Goal: Task Accomplishment & Management: Manage account settings

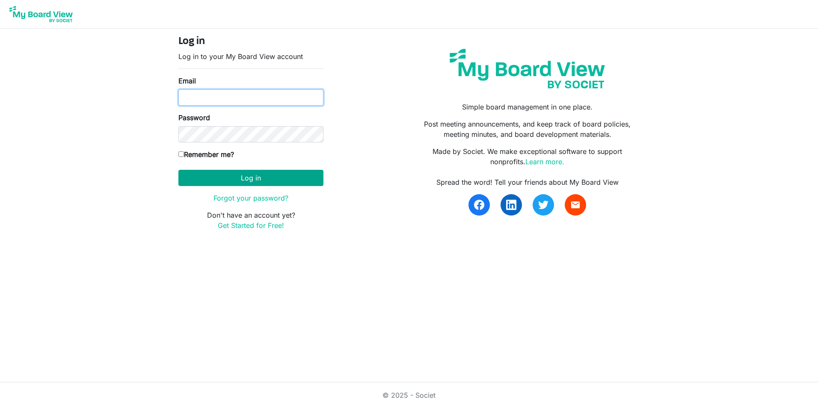
type input "[PERSON_NAME][EMAIL_ADDRESS][DOMAIN_NAME]"
click at [269, 183] on button "Log in" at bounding box center [250, 178] width 145 height 16
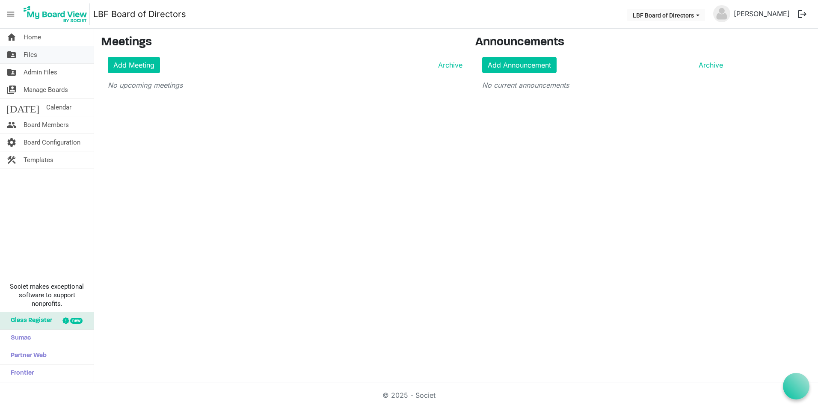
click at [47, 52] on link "folder_shared Files" at bounding box center [47, 54] width 94 height 17
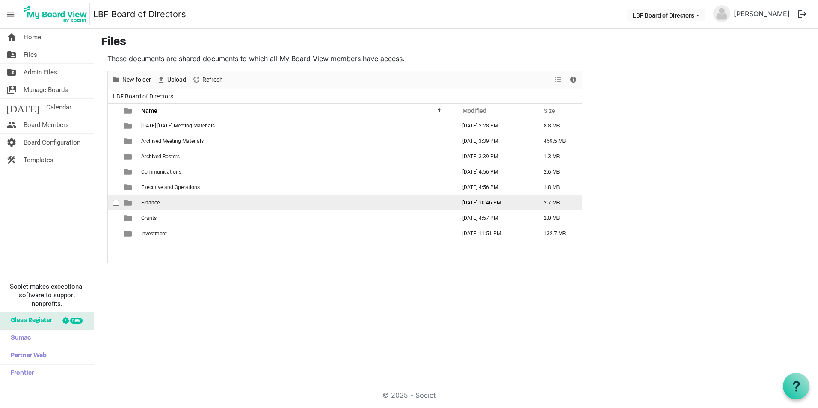
click at [146, 202] on span "Finance" at bounding box center [150, 203] width 18 height 6
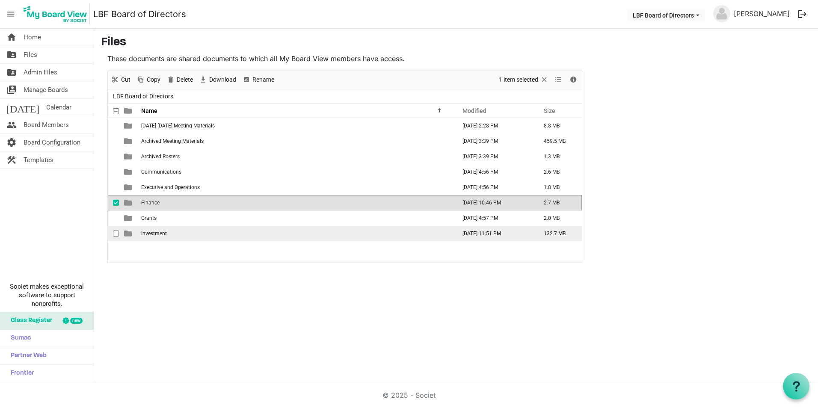
click at [152, 234] on span "Investment" at bounding box center [154, 234] width 26 height 6
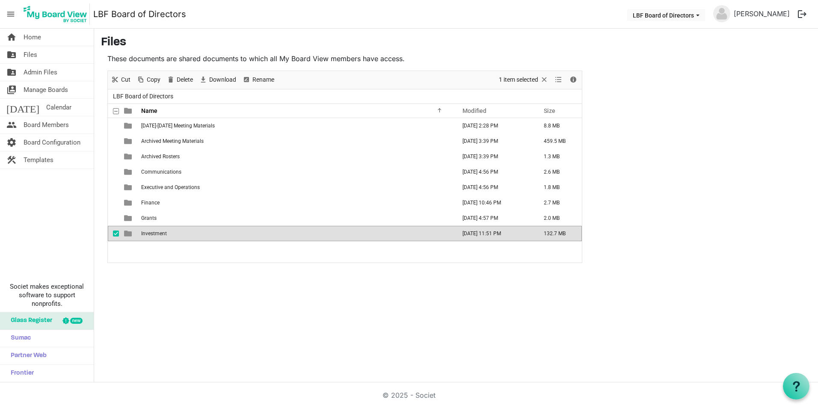
click at [152, 234] on span "Investment" at bounding box center [154, 234] width 26 height 6
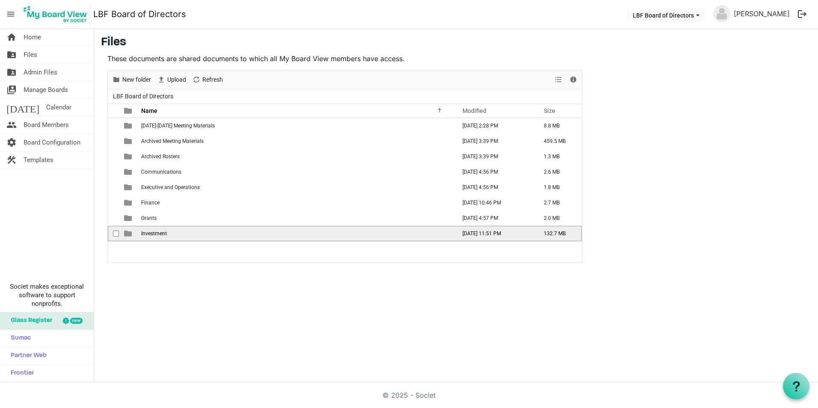
click at [152, 234] on span "Investment" at bounding box center [154, 234] width 26 height 6
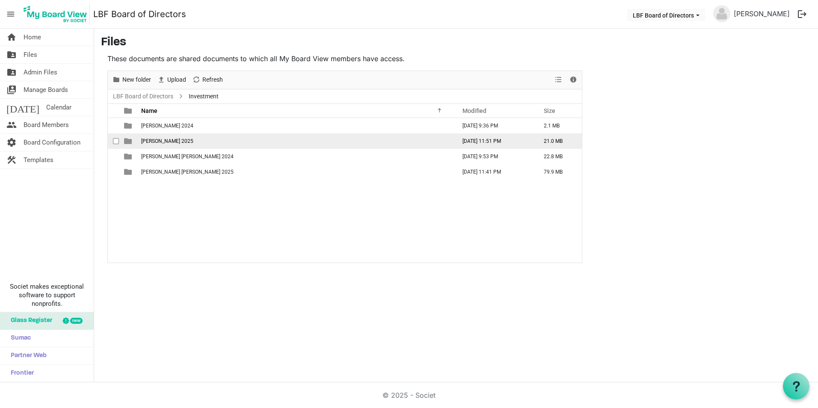
click at [157, 138] on span "Hancock Whitney 2025" at bounding box center [167, 141] width 52 height 6
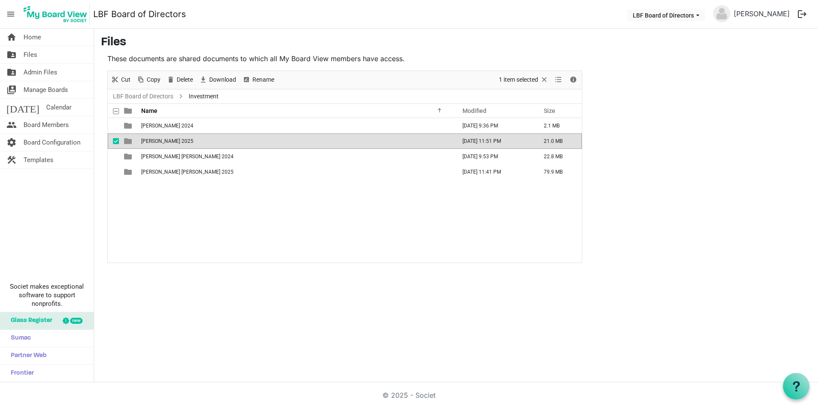
click at [157, 138] on span "Hancock Whitney 2025" at bounding box center [167, 141] width 52 height 6
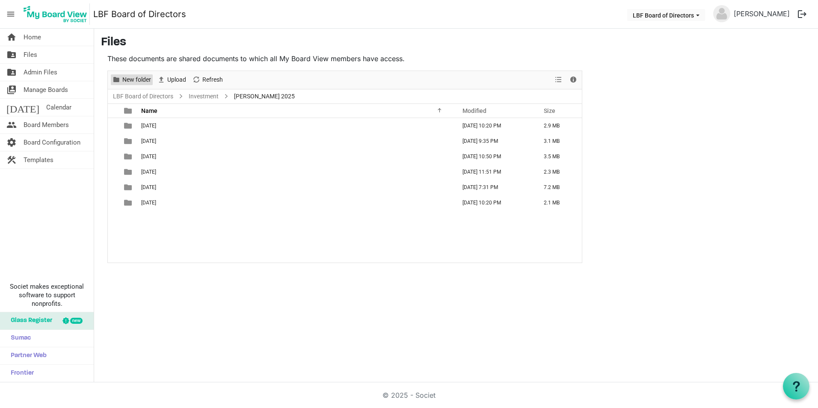
click at [144, 83] on span "New folder" at bounding box center [136, 79] width 30 height 11
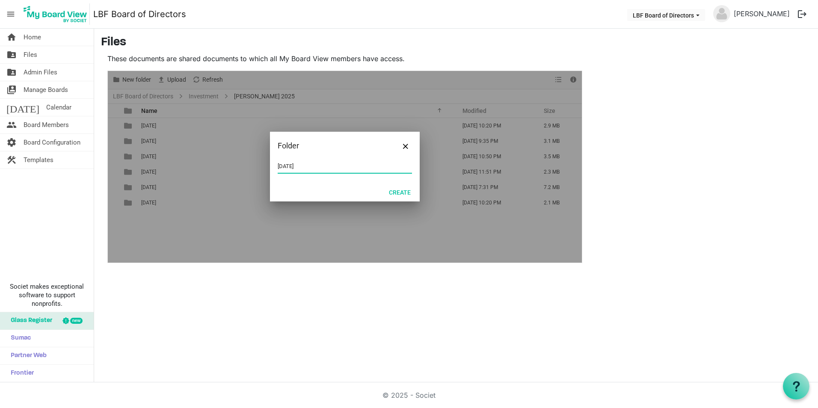
type input "July 2025"
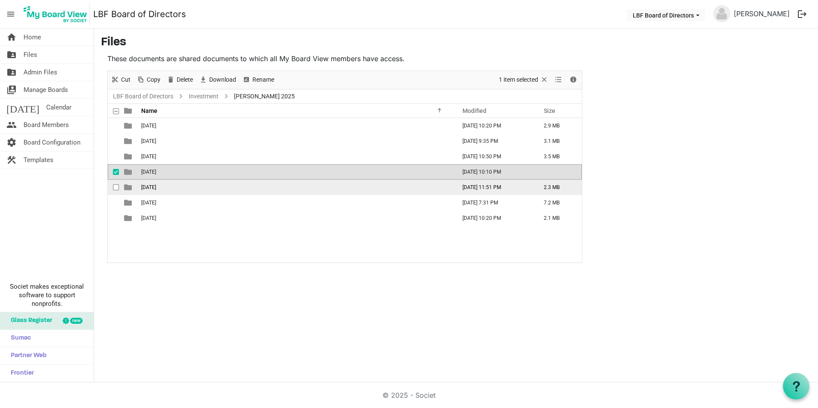
click at [152, 186] on span "June 2025" at bounding box center [148, 187] width 15 height 6
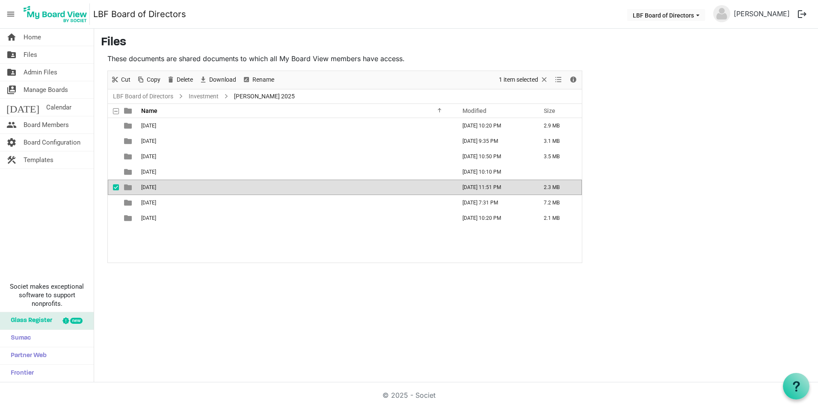
click at [152, 186] on span "June 2025" at bounding box center [148, 187] width 15 height 6
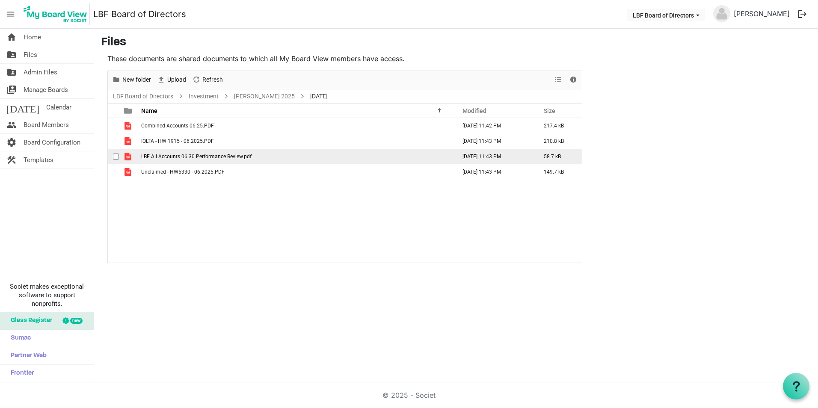
click at [214, 158] on span "LBF All Accounts 06.30 Performance Review.pdf" at bounding box center [196, 157] width 110 height 6
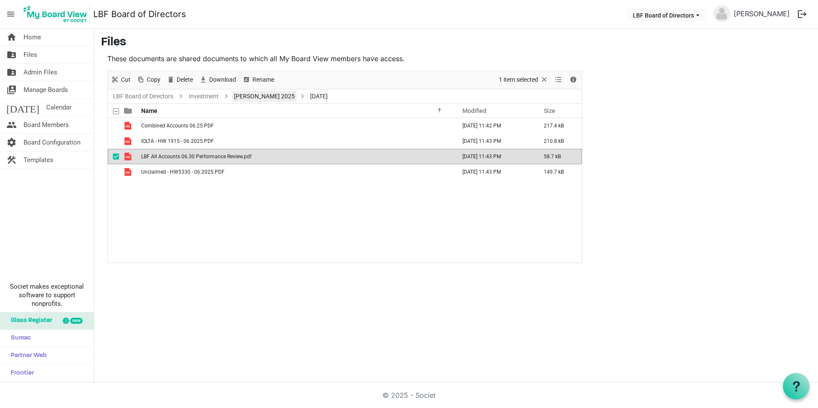
click at [262, 97] on link "Hancock Whitney 2025" at bounding box center [264, 96] width 64 height 11
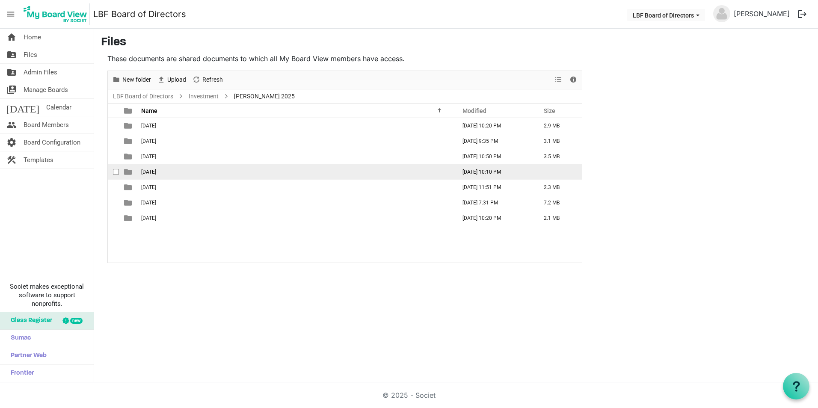
click at [154, 170] on span "July 2025" at bounding box center [148, 172] width 15 height 6
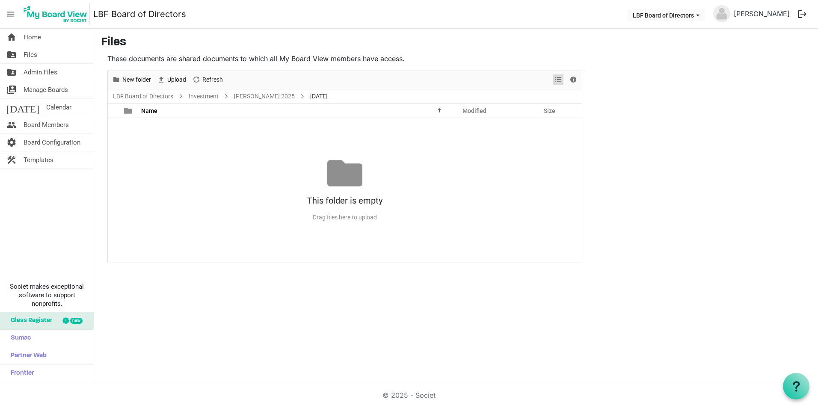
click at [561, 80] on span "View dropdownbutton" at bounding box center [558, 79] width 10 height 11
click at [181, 82] on span "Upload" at bounding box center [176, 79] width 21 height 11
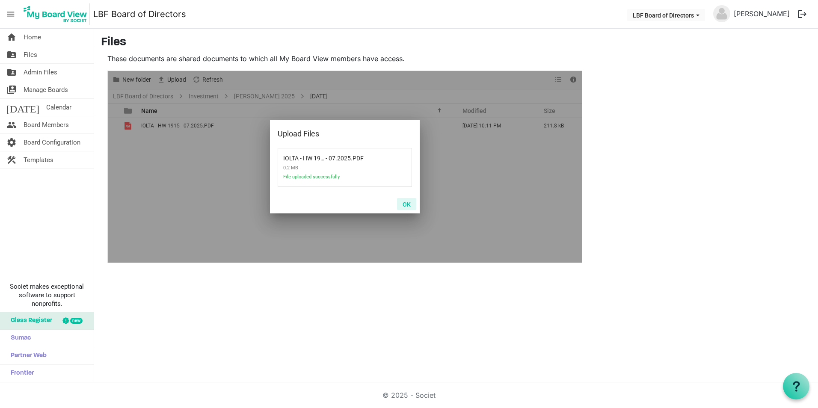
click at [403, 206] on button "OK" at bounding box center [406, 204] width 19 height 12
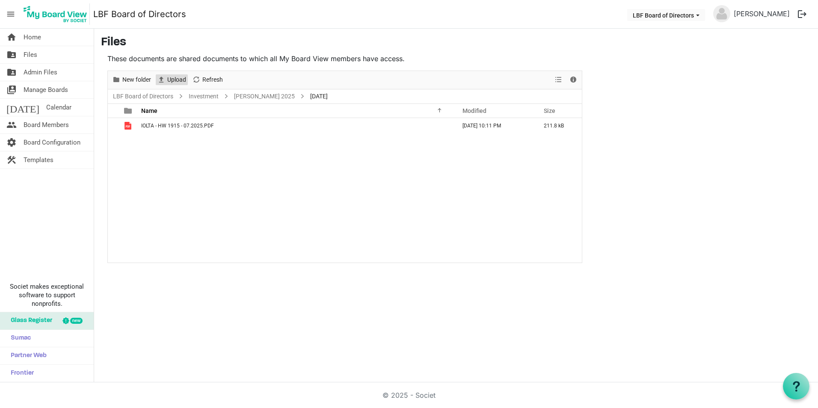
click at [175, 79] on span "Upload" at bounding box center [176, 79] width 21 height 11
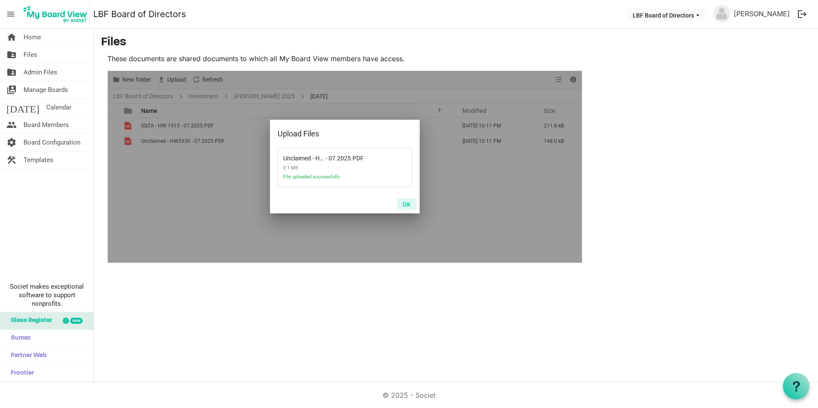
click at [407, 205] on button "OK" at bounding box center [406, 204] width 19 height 12
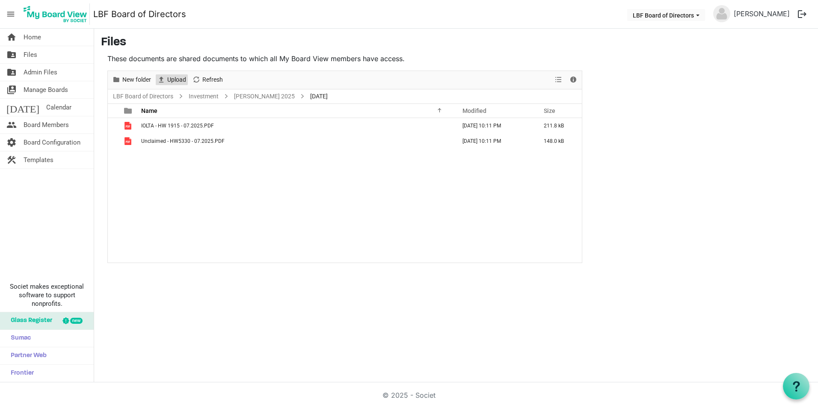
click at [176, 77] on span "Upload" at bounding box center [176, 79] width 21 height 11
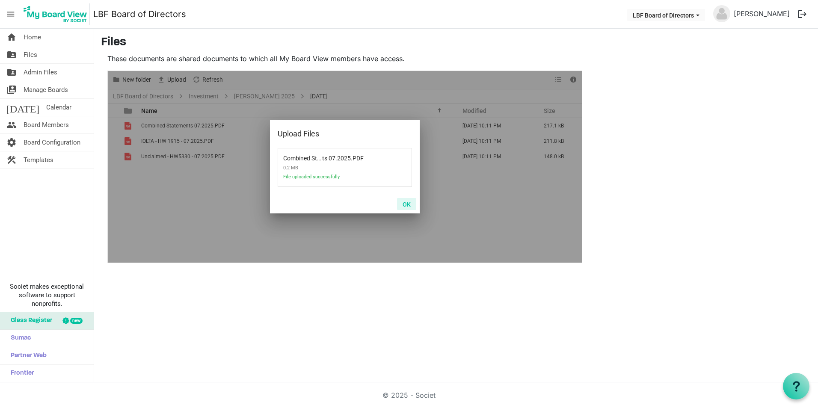
click at [408, 202] on button "OK" at bounding box center [406, 204] width 19 height 12
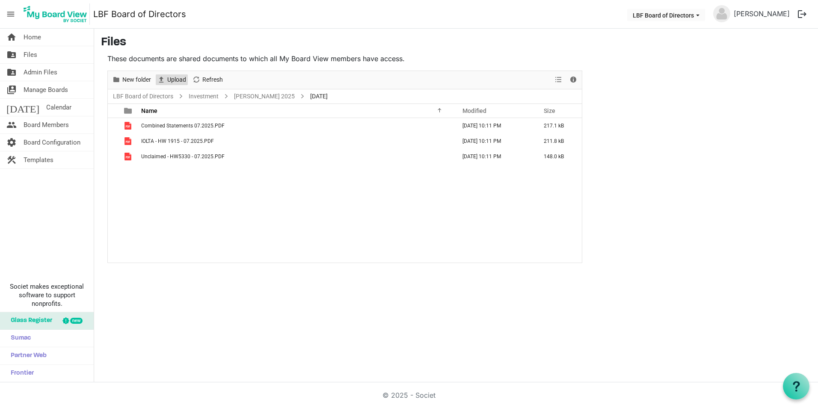
click at [179, 79] on span "Upload" at bounding box center [176, 79] width 21 height 11
click at [171, 77] on span "Upload" at bounding box center [176, 79] width 21 height 11
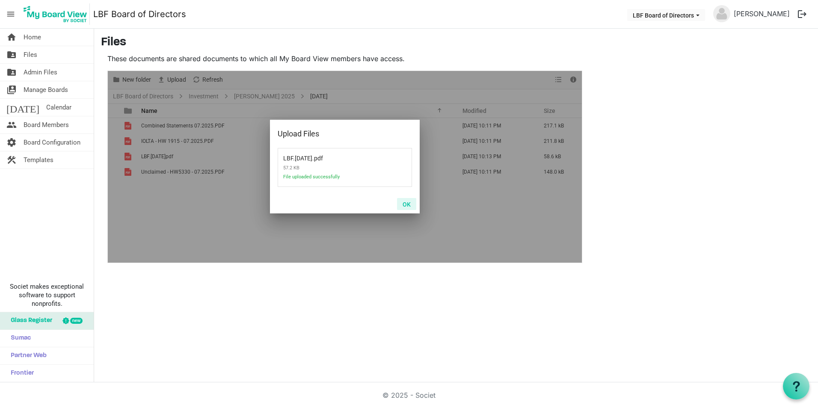
click at [408, 203] on button "OK" at bounding box center [406, 204] width 19 height 12
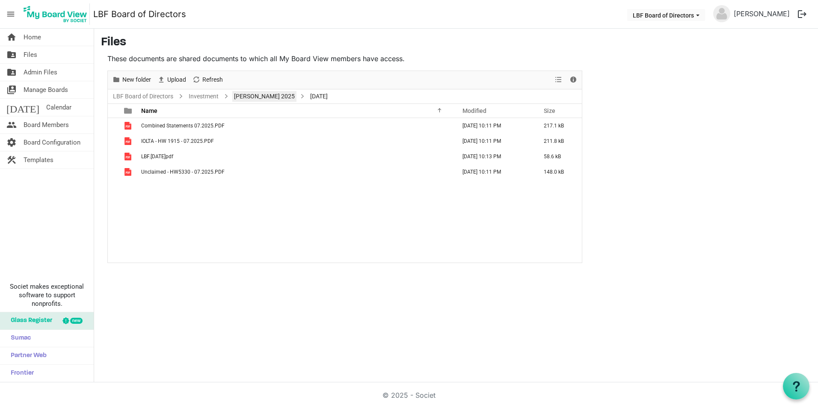
click at [278, 95] on link "Hancock Whitney 2025" at bounding box center [264, 96] width 64 height 11
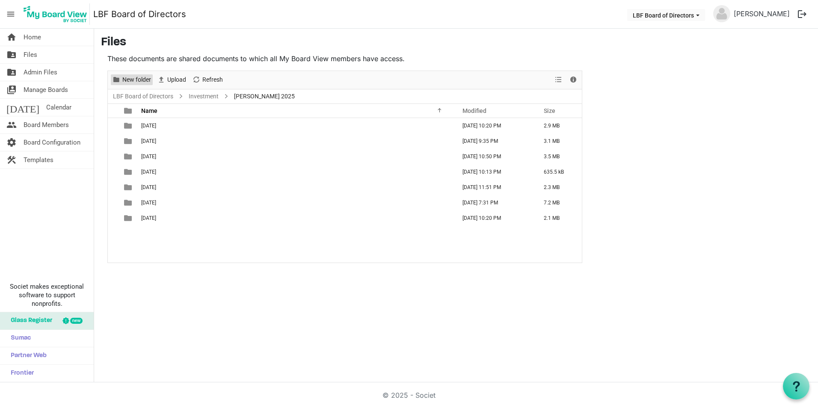
click at [134, 78] on span "New folder" at bounding box center [136, 79] width 30 height 11
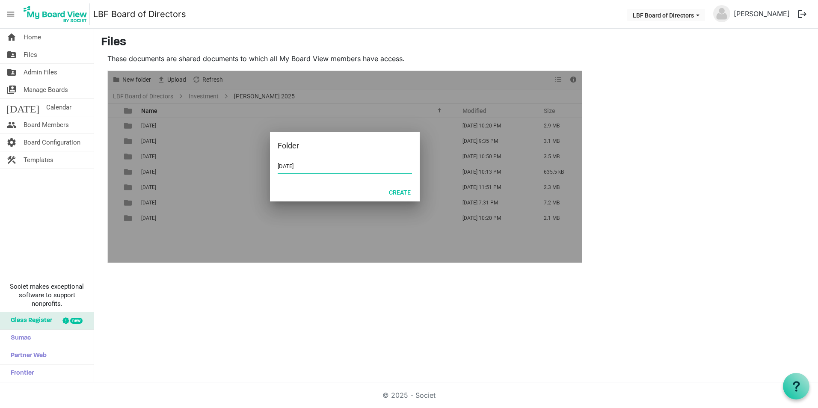
type input "August 2025"
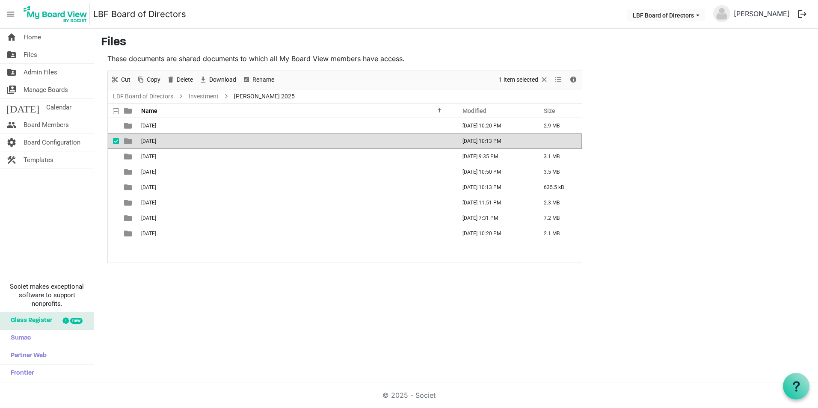
click at [150, 142] on span "August 2025" at bounding box center [148, 141] width 15 height 6
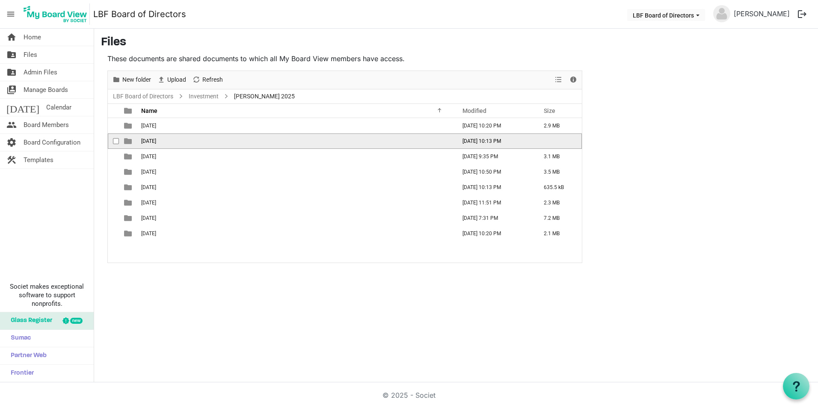
click at [150, 142] on span "August 2025" at bounding box center [148, 141] width 15 height 6
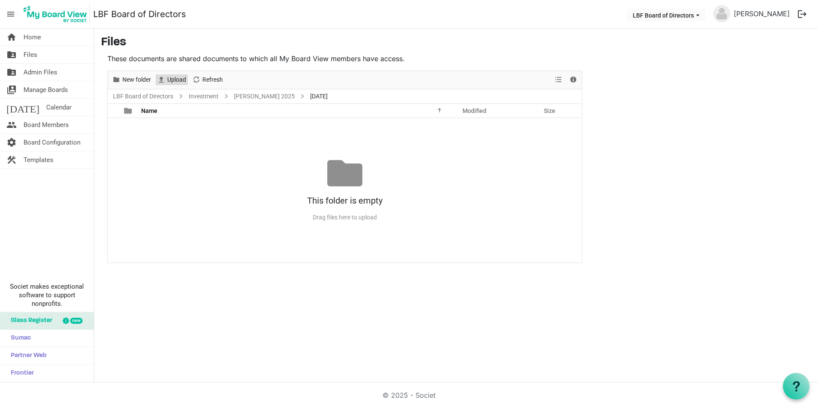
click at [186, 85] on span "Upload" at bounding box center [176, 79] width 21 height 11
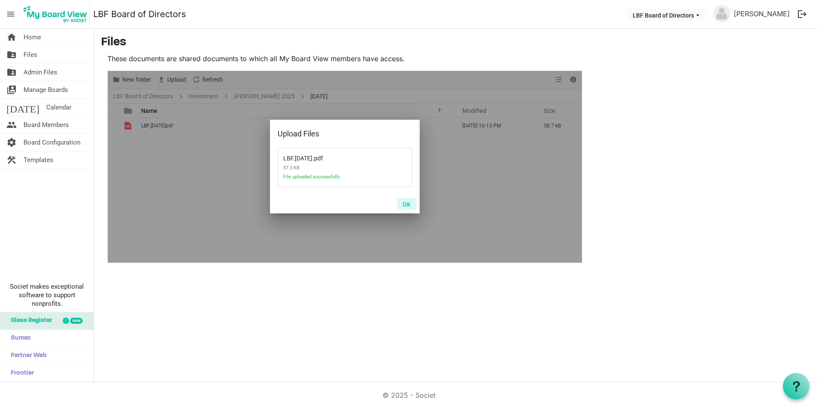
click at [407, 204] on button "OK" at bounding box center [406, 204] width 19 height 12
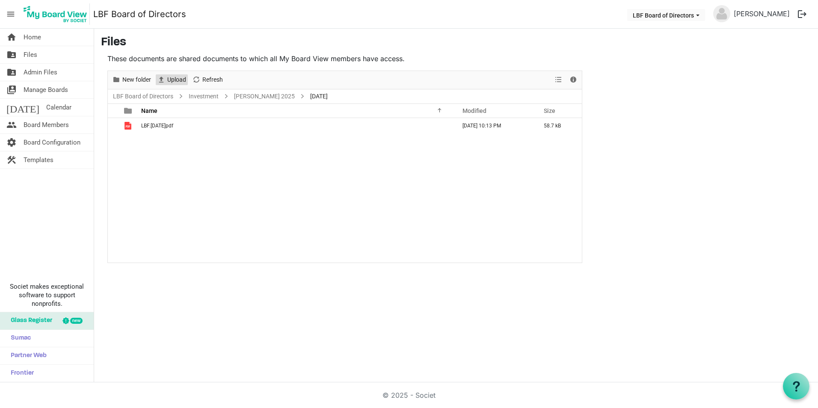
click at [174, 77] on span "Upload" at bounding box center [176, 79] width 21 height 11
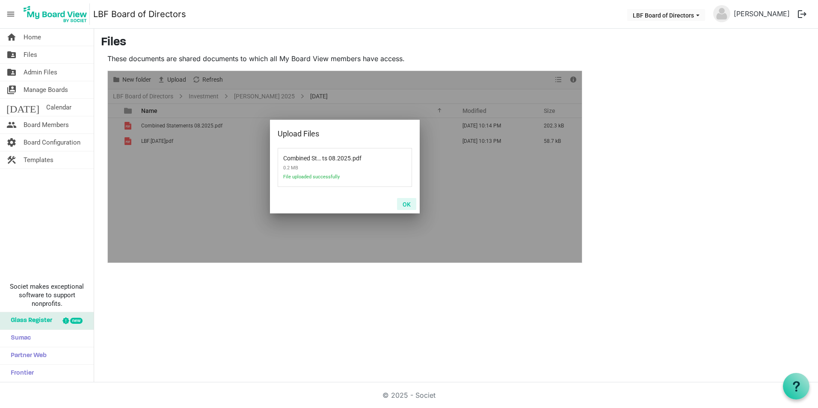
click at [408, 202] on button "OK" at bounding box center [406, 204] width 19 height 12
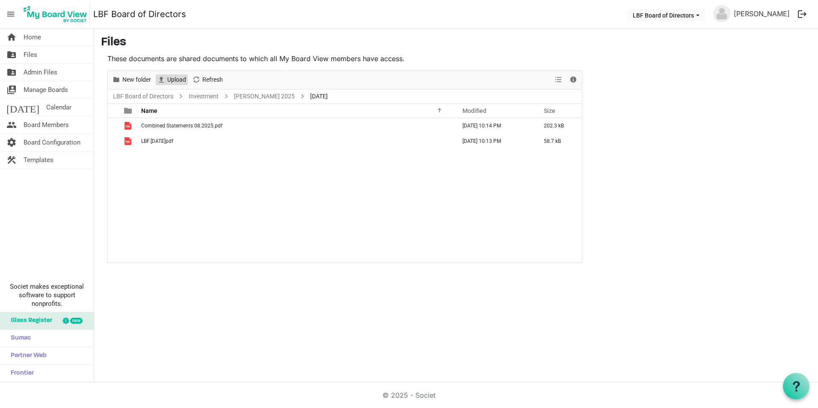
click at [170, 79] on span "Upload" at bounding box center [176, 79] width 21 height 11
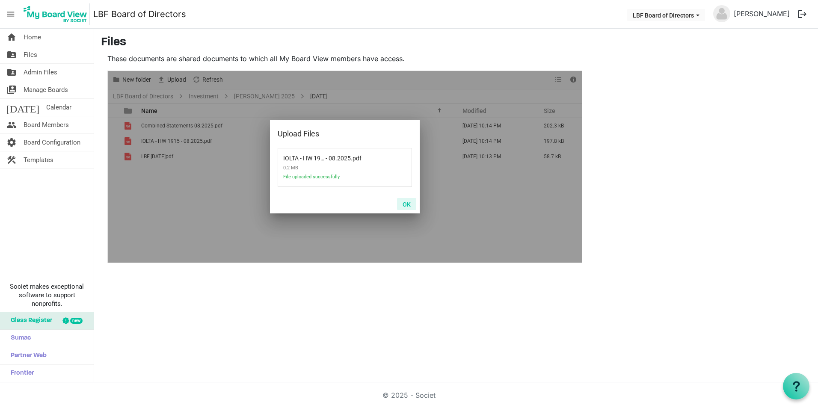
click at [408, 204] on button "OK" at bounding box center [406, 204] width 19 height 12
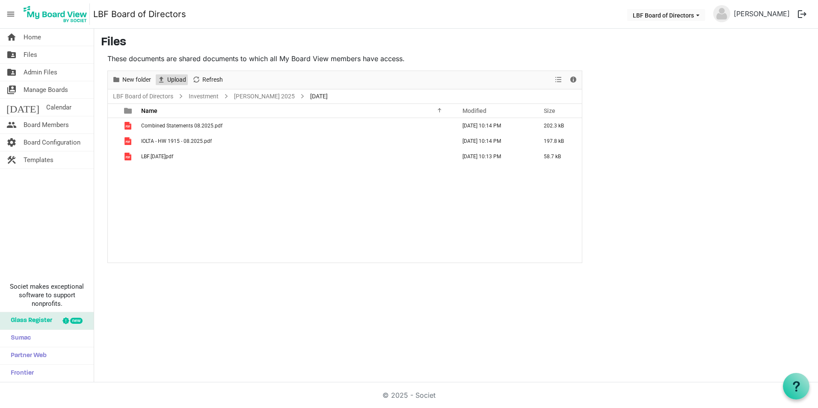
click at [166, 81] on span "Upload" at bounding box center [161, 79] width 10 height 11
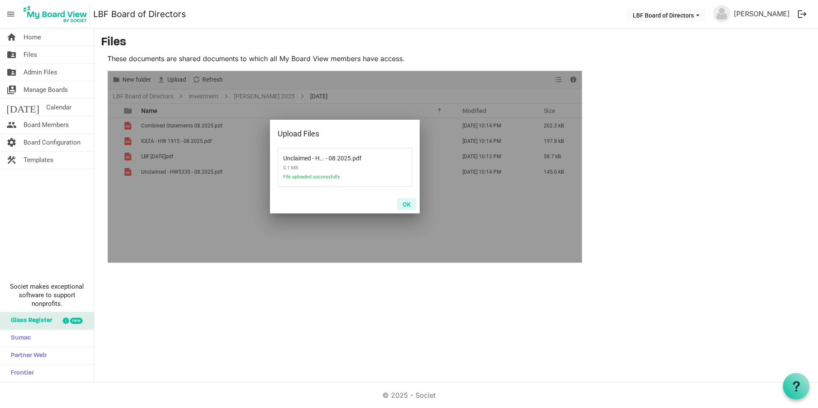
click at [402, 204] on button "OK" at bounding box center [406, 204] width 19 height 12
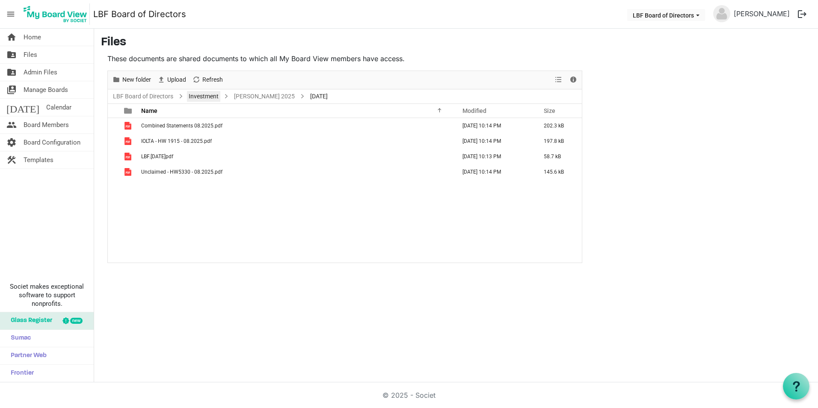
click at [214, 98] on link "Investment" at bounding box center [203, 96] width 33 height 11
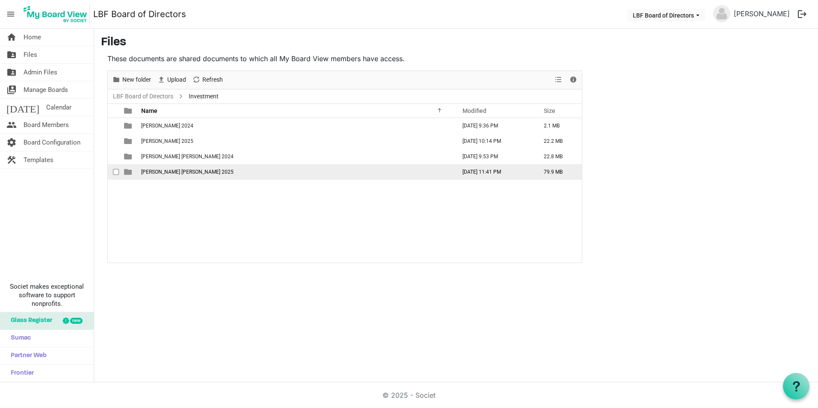
click at [166, 172] on span "Raymond James 2025" at bounding box center [187, 172] width 92 height 6
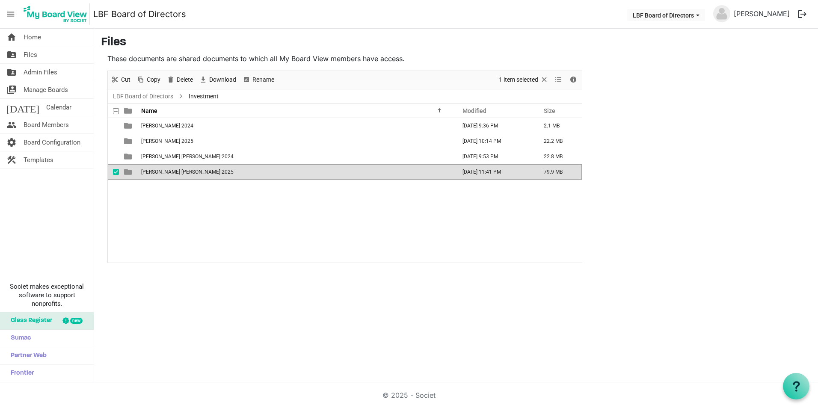
click at [166, 172] on span "Raymond James 2025" at bounding box center [187, 172] width 92 height 6
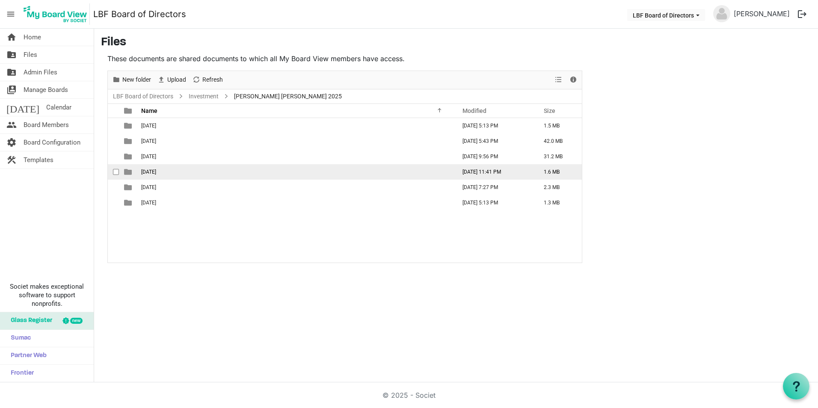
click at [151, 171] on span "June 2025" at bounding box center [148, 172] width 15 height 6
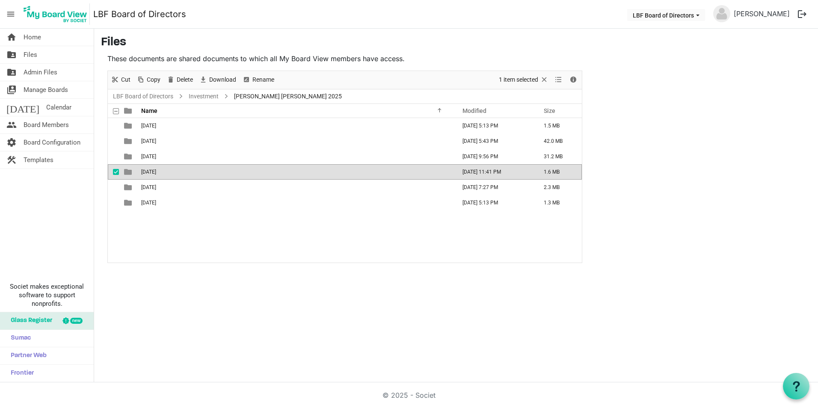
click at [151, 171] on span "June 2025" at bounding box center [148, 172] width 15 height 6
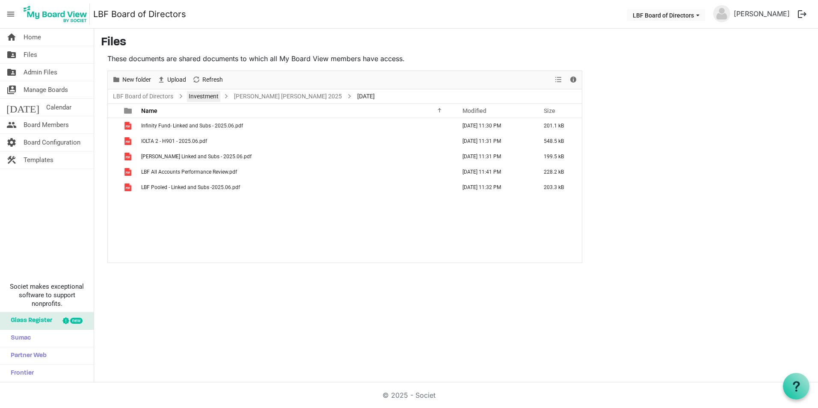
click at [204, 95] on link "Investment" at bounding box center [203, 96] width 33 height 11
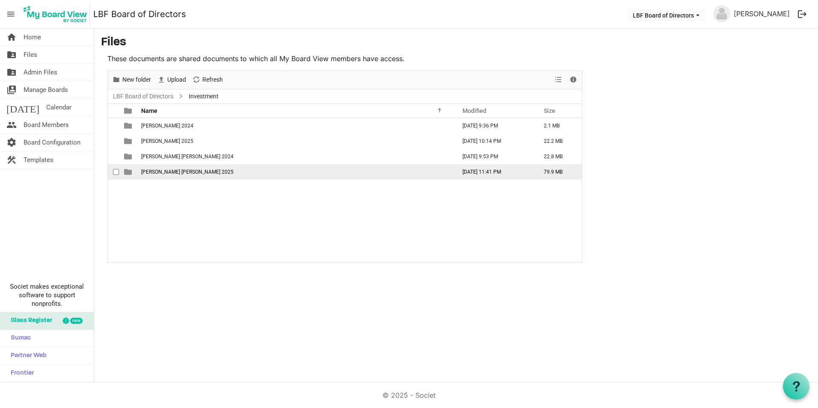
click at [183, 168] on td "Raymond James 2025" at bounding box center [296, 171] width 315 height 15
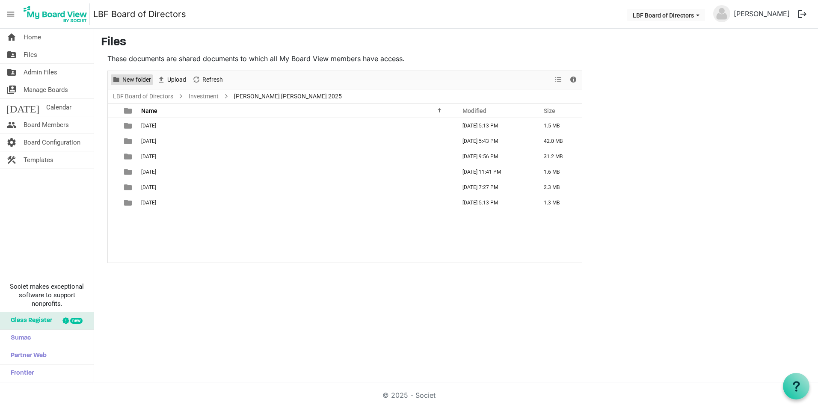
click at [143, 82] on span "New folder" at bounding box center [136, 79] width 30 height 11
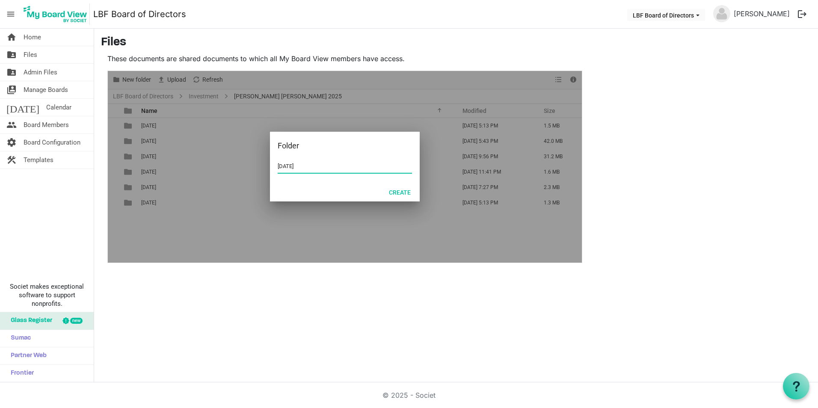
type input "July 2025"
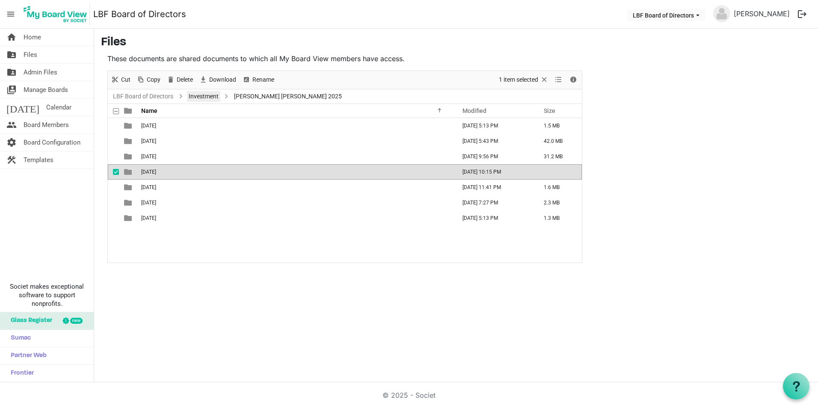
click at [210, 98] on link "Investment" at bounding box center [203, 96] width 33 height 11
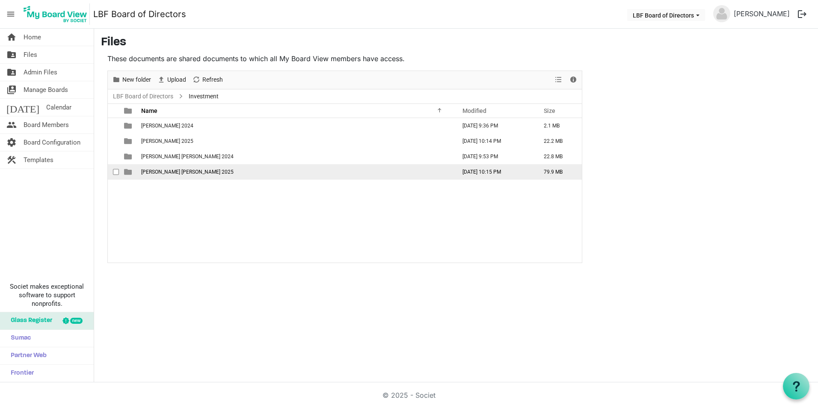
click at [162, 170] on span "Raymond James 2025" at bounding box center [187, 172] width 92 height 6
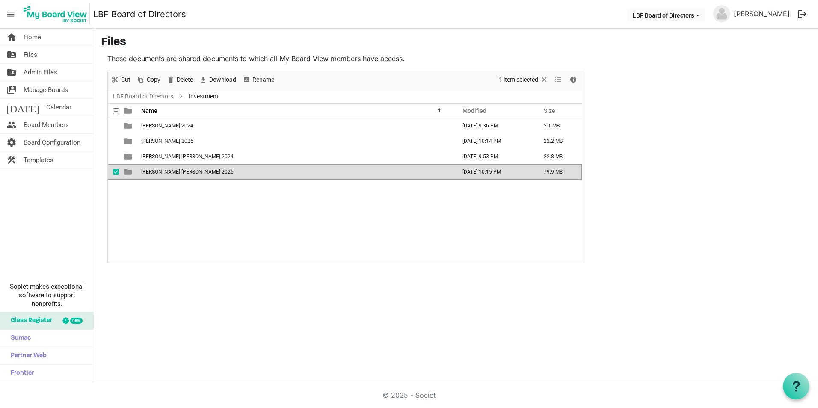
click at [162, 170] on span "Raymond James 2025" at bounding box center [187, 172] width 92 height 6
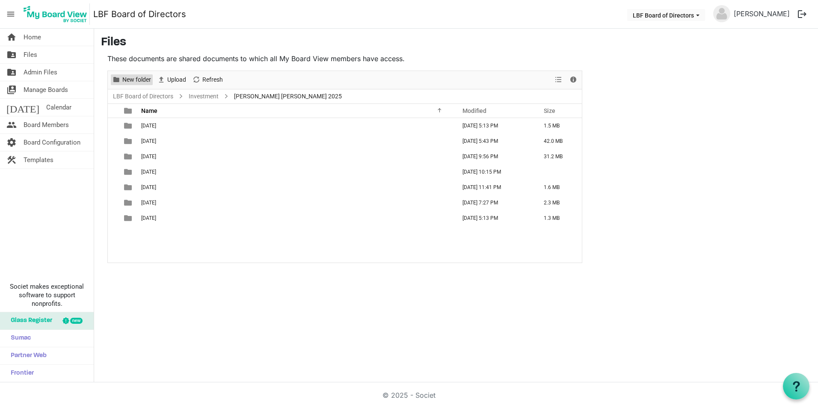
click at [140, 79] on span "New folder" at bounding box center [136, 79] width 30 height 11
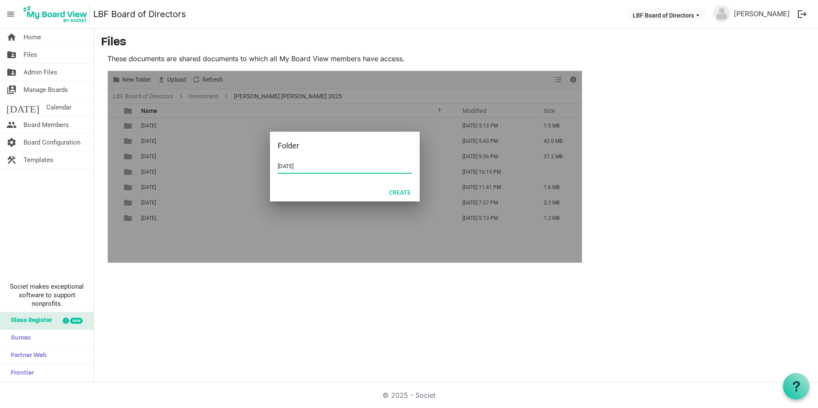
type input "August 2025"
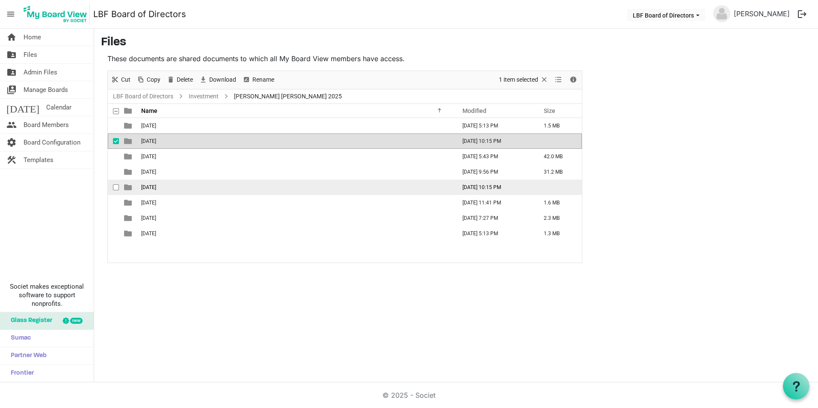
click at [161, 183] on td "July 2025" at bounding box center [296, 187] width 315 height 15
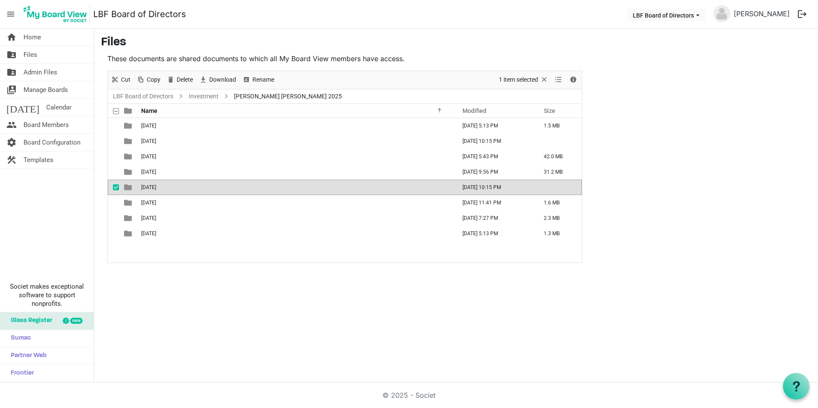
click at [161, 183] on td "July 2025" at bounding box center [296, 187] width 315 height 15
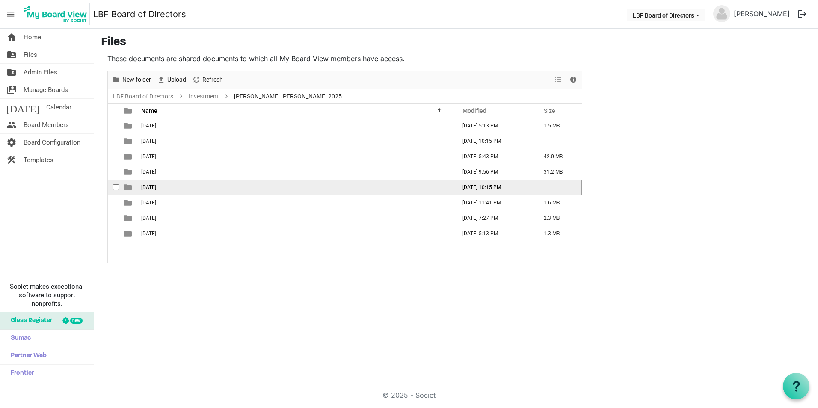
click at [161, 183] on td "July 2025" at bounding box center [296, 187] width 315 height 15
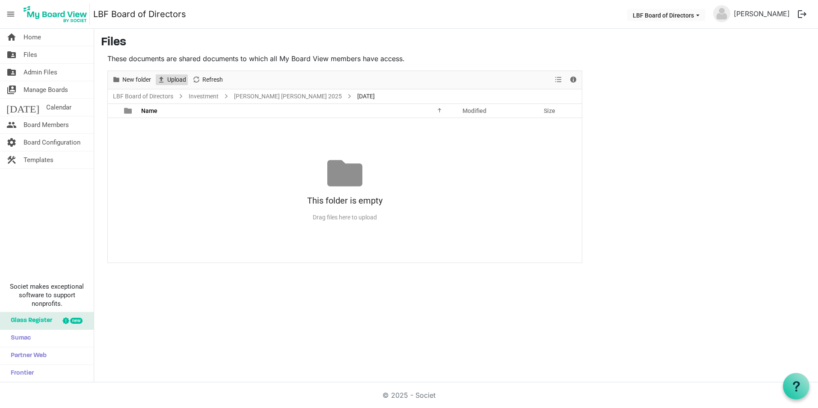
click at [172, 80] on span "Upload" at bounding box center [176, 79] width 21 height 11
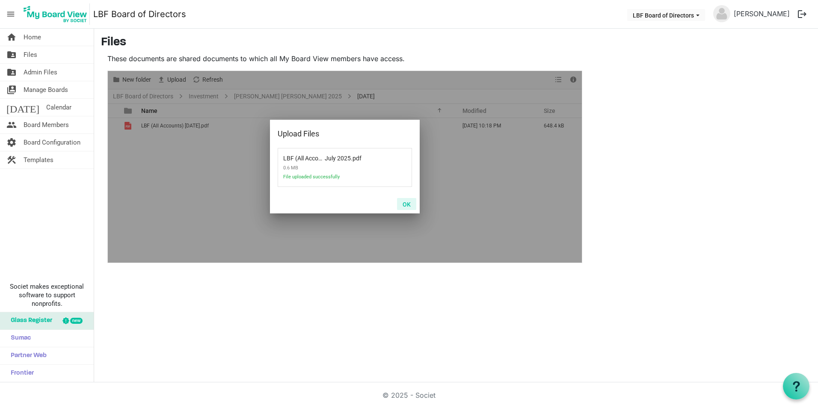
click at [408, 206] on button "OK" at bounding box center [406, 204] width 19 height 12
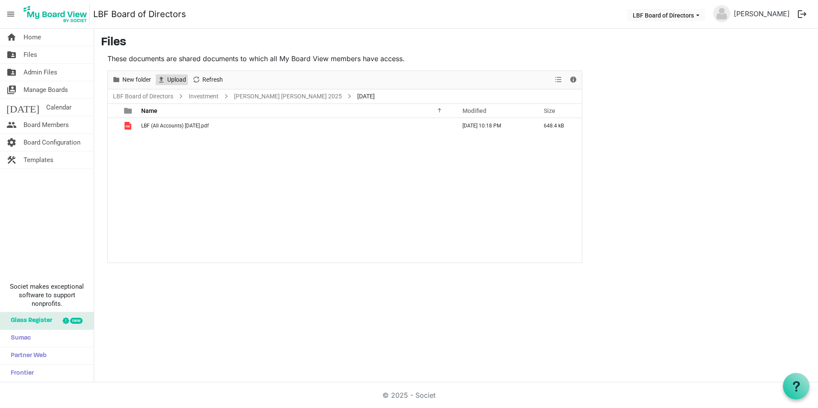
click at [167, 80] on span "Upload" at bounding box center [176, 79] width 21 height 11
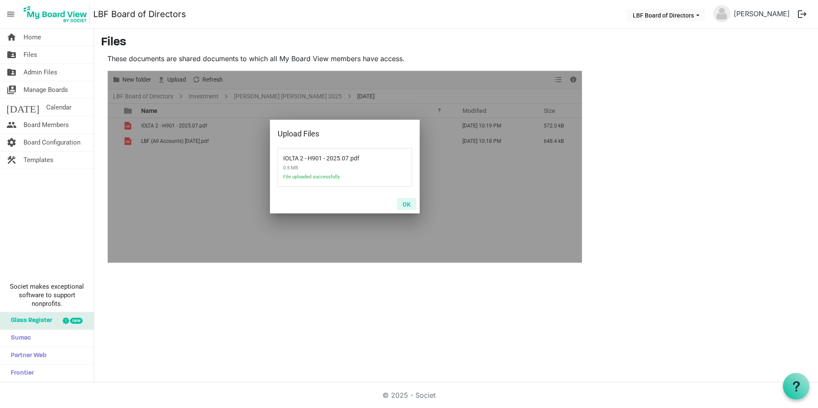
click at [408, 201] on button "OK" at bounding box center [406, 204] width 19 height 12
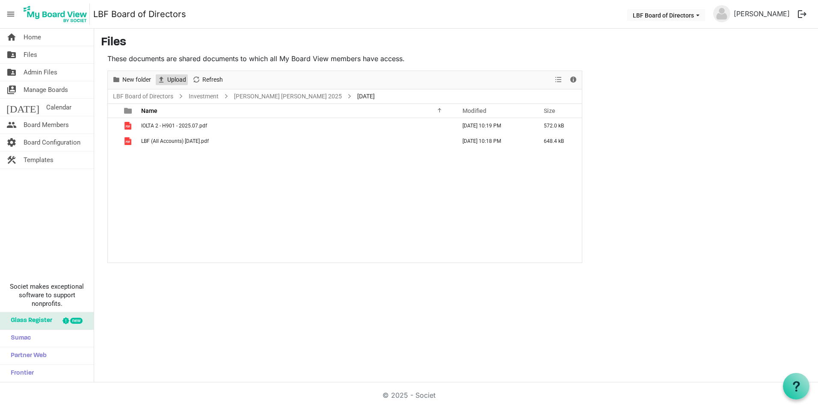
click at [174, 74] on span "Upload" at bounding box center [176, 79] width 21 height 11
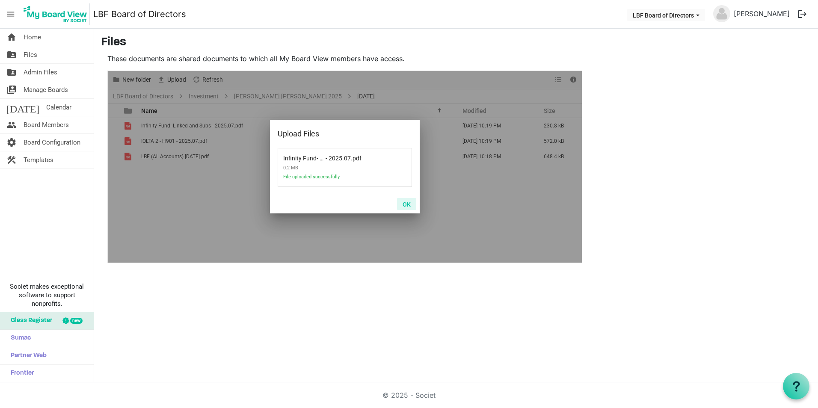
click at [409, 205] on button "OK" at bounding box center [406, 204] width 19 height 12
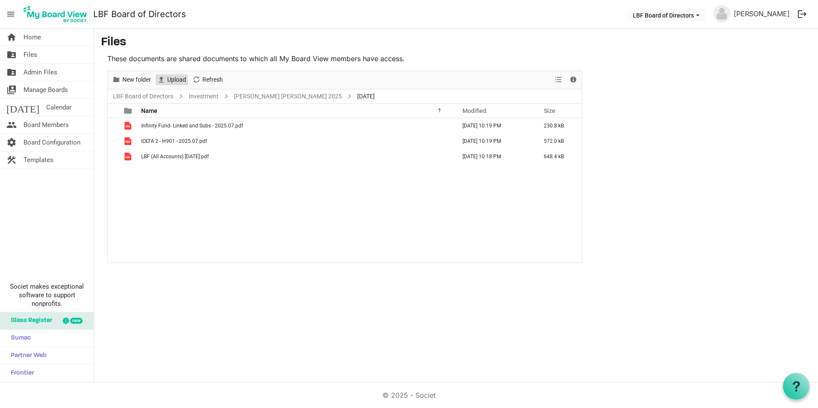
click at [170, 80] on span "Upload" at bounding box center [176, 79] width 21 height 11
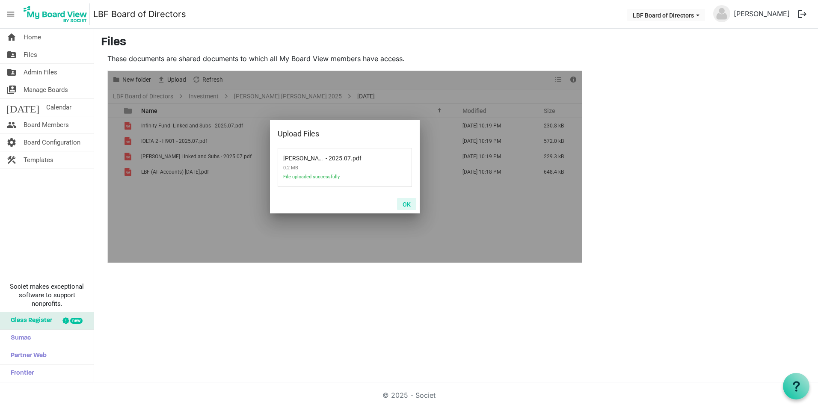
click at [409, 205] on button "OK" at bounding box center [406, 204] width 19 height 12
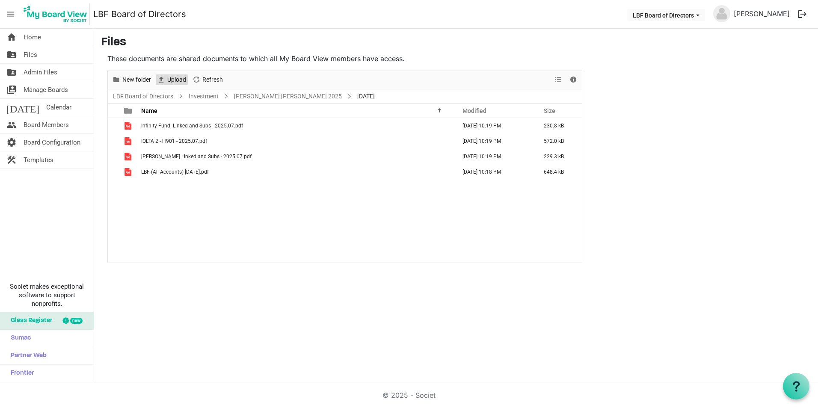
click at [174, 80] on span "Upload" at bounding box center [176, 79] width 21 height 11
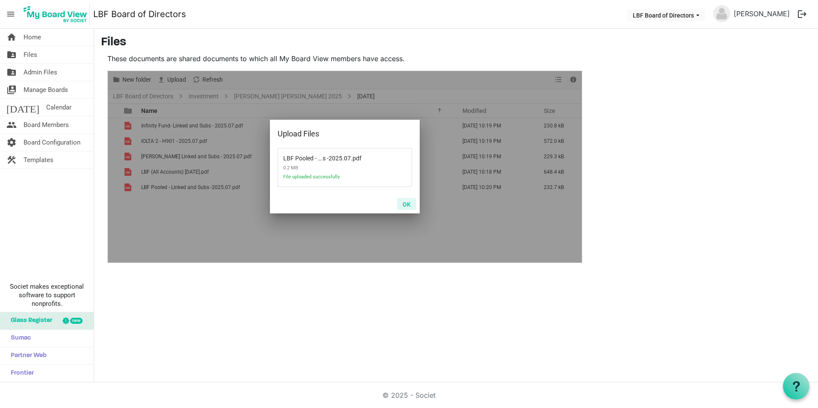
click at [406, 207] on button "OK" at bounding box center [406, 204] width 19 height 12
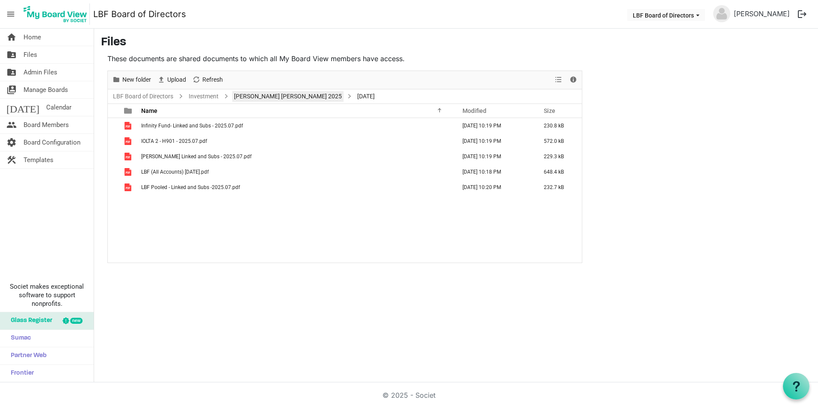
click at [244, 97] on link "Raymond James 2025" at bounding box center [287, 96] width 111 height 11
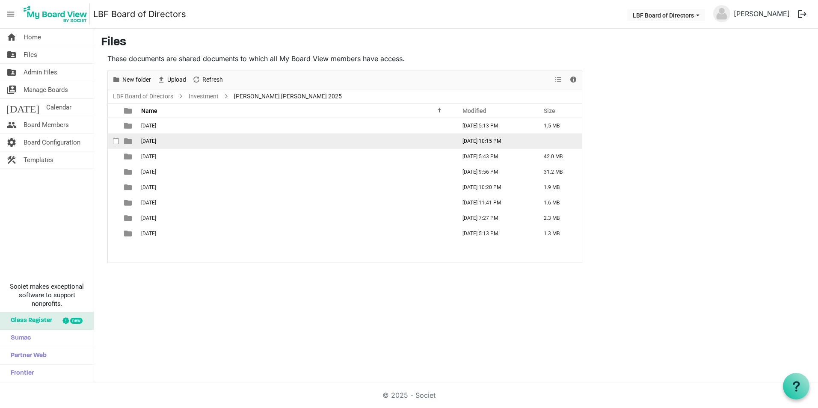
click at [147, 139] on span "August 2025" at bounding box center [148, 141] width 15 height 6
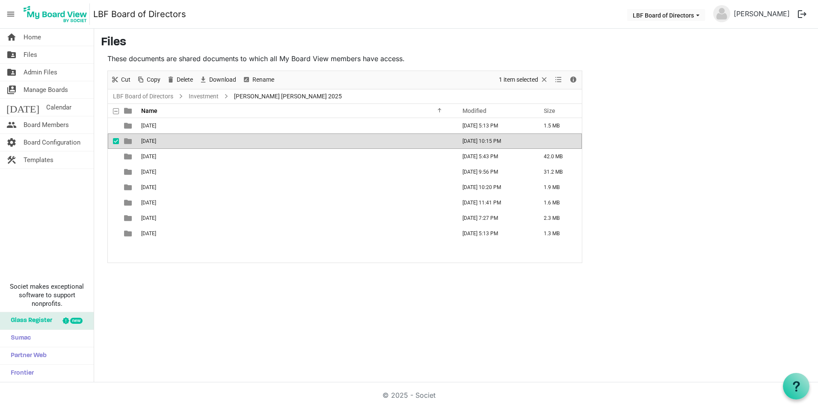
click at [147, 139] on span "August 2025" at bounding box center [148, 141] width 15 height 6
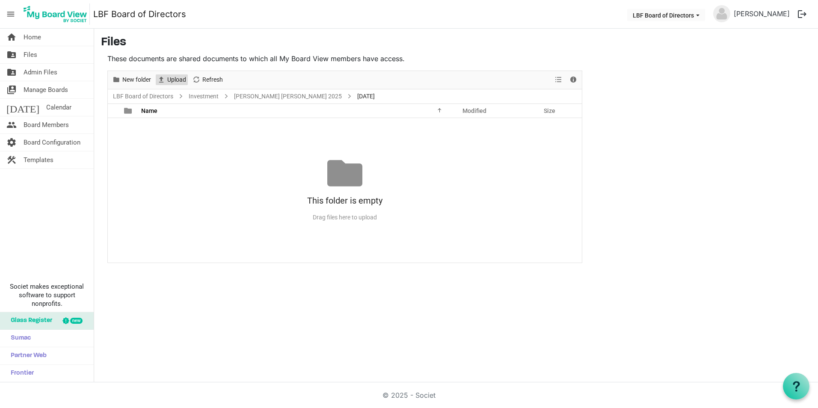
click at [175, 80] on span "Upload" at bounding box center [176, 79] width 21 height 11
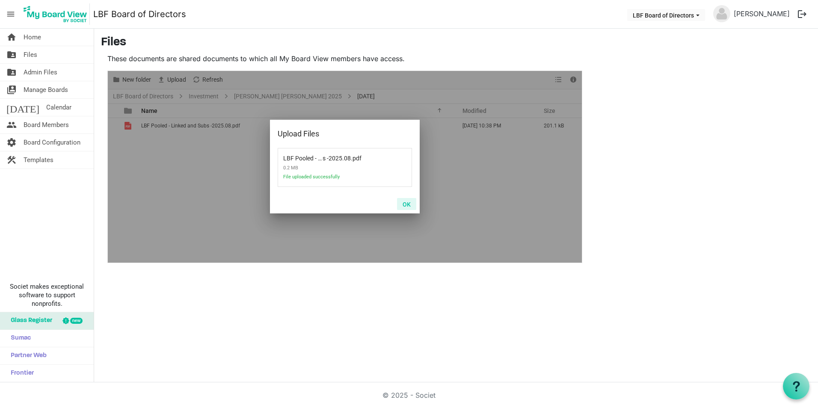
drag, startPoint x: 409, startPoint y: 205, endPoint x: 319, endPoint y: 189, distance: 91.3
click at [409, 205] on button "OK" at bounding box center [406, 204] width 19 height 12
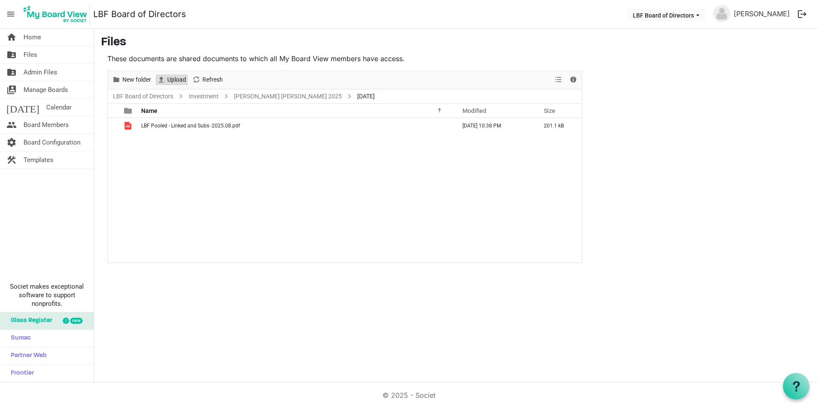
click at [174, 80] on span "Upload" at bounding box center [176, 79] width 21 height 11
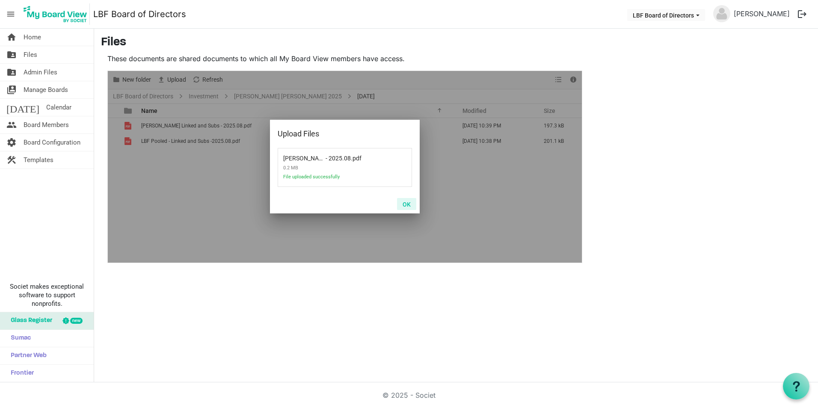
click at [408, 205] on button "OK" at bounding box center [406, 204] width 19 height 12
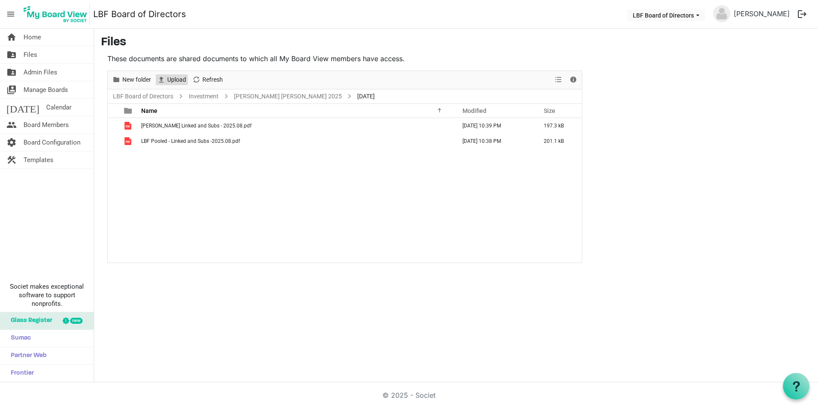
click at [169, 79] on span "Upload" at bounding box center [176, 79] width 21 height 11
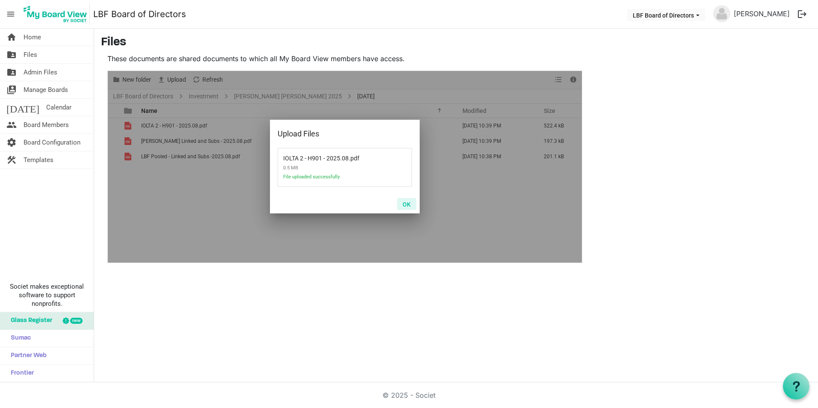
click at [410, 206] on button "OK" at bounding box center [406, 204] width 19 height 12
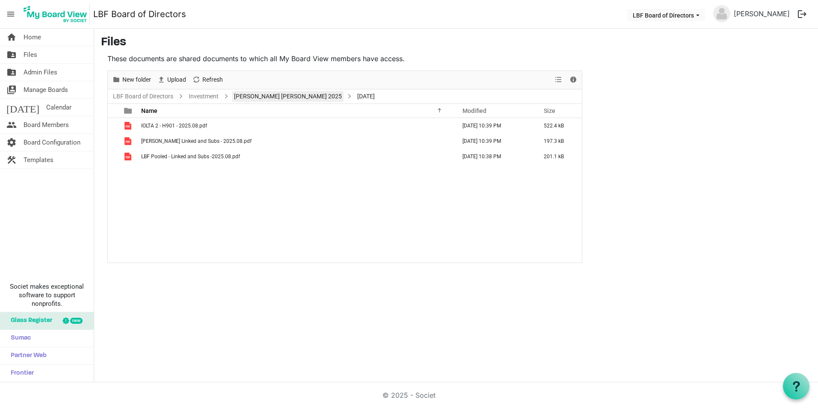
click at [275, 95] on link "Raymond James 2025" at bounding box center [287, 96] width 111 height 11
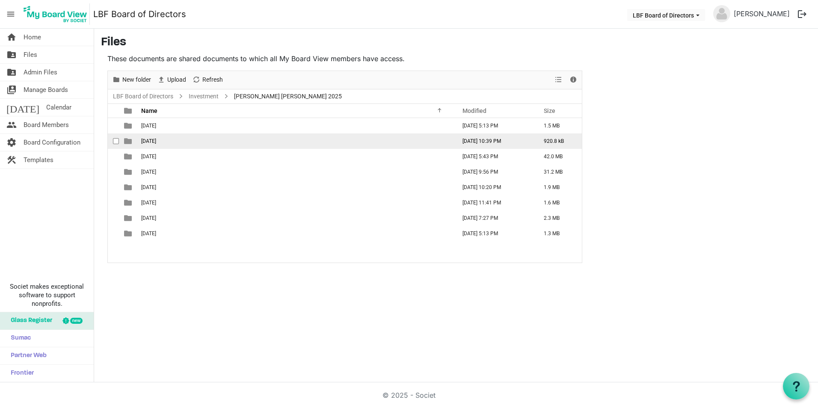
click at [157, 135] on td "August 2025" at bounding box center [296, 140] width 315 height 15
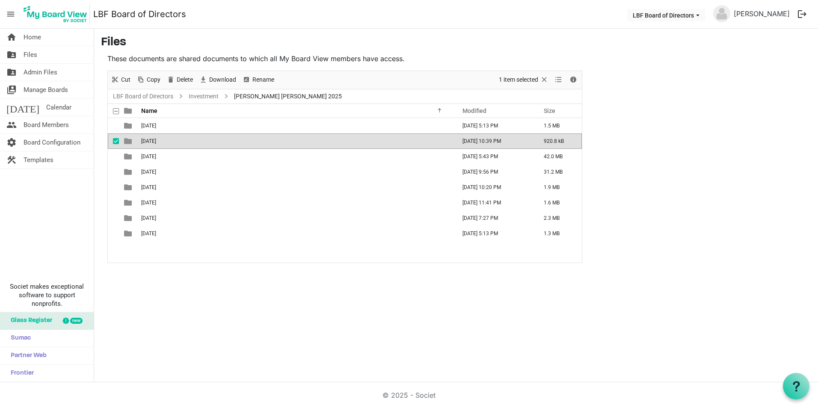
click at [157, 135] on td "August 2025" at bounding box center [296, 140] width 315 height 15
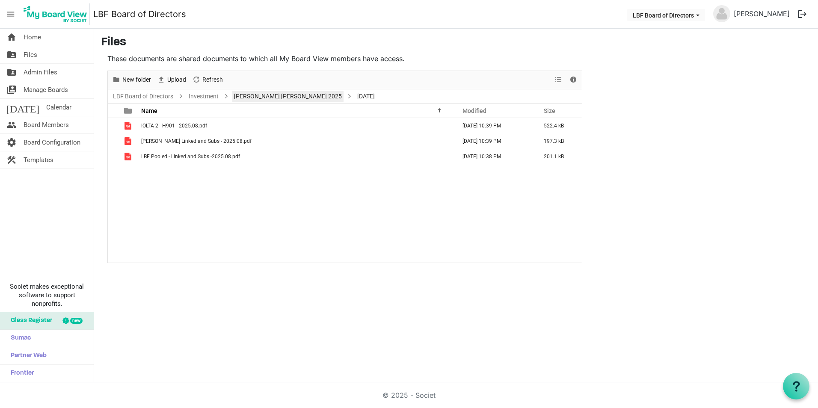
click at [259, 99] on link "Raymond James 2025" at bounding box center [287, 96] width 111 height 11
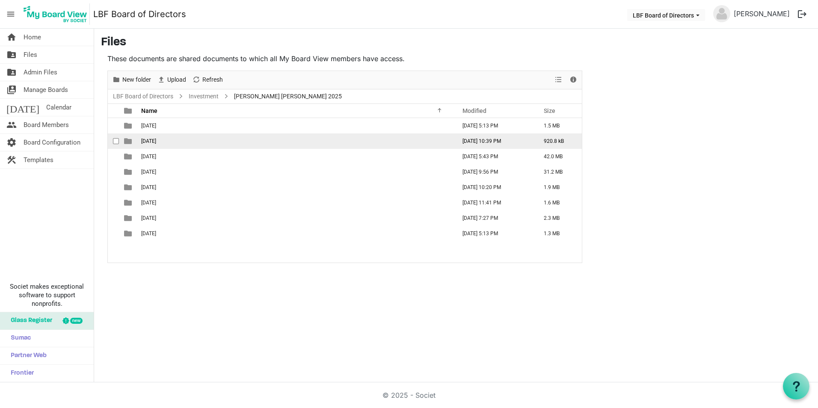
click at [156, 143] on span "August 2025" at bounding box center [148, 141] width 15 height 6
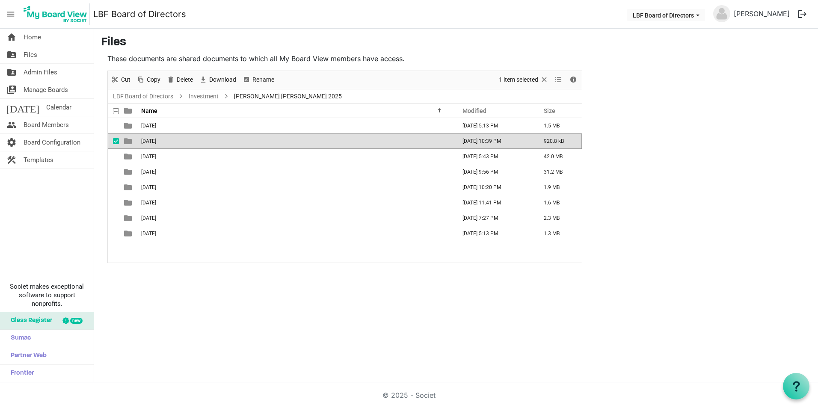
click at [156, 143] on span "August 2025" at bounding box center [148, 141] width 15 height 6
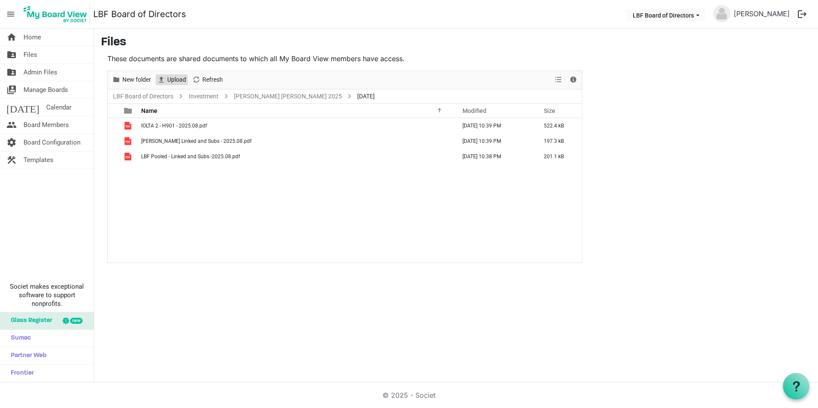
click at [173, 79] on span "Upload" at bounding box center [176, 79] width 21 height 11
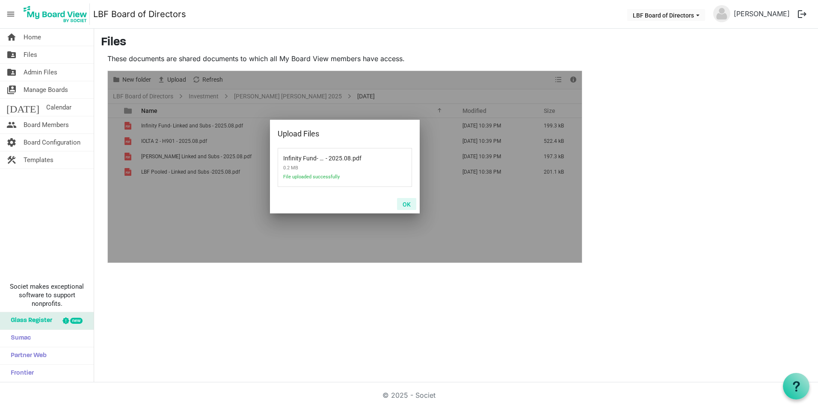
click at [408, 206] on button "OK" at bounding box center [406, 204] width 19 height 12
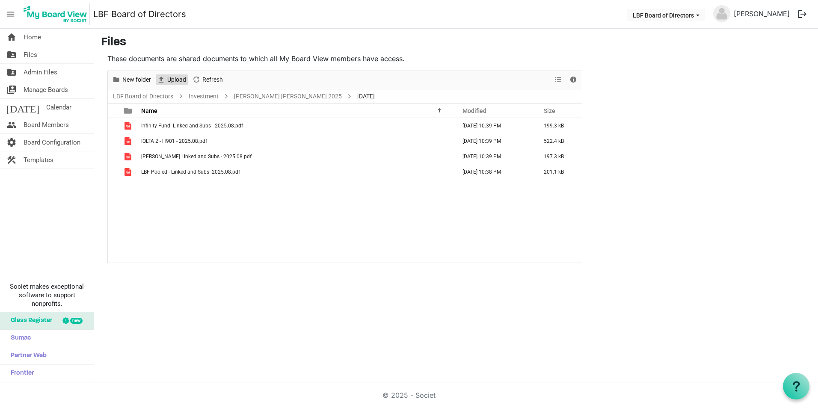
click at [171, 77] on span "Upload" at bounding box center [176, 79] width 21 height 11
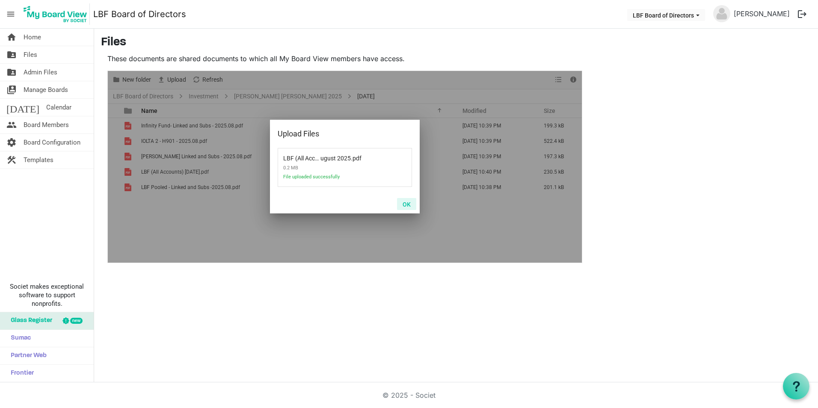
click at [410, 204] on button "OK" at bounding box center [406, 204] width 19 height 12
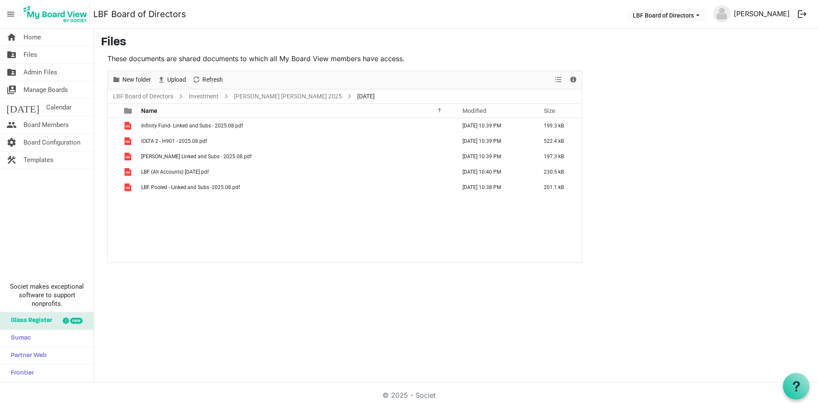
drag, startPoint x: 766, startPoint y: 11, endPoint x: 757, endPoint y: 15, distance: 9.9
click at [766, 11] on link "Kim Ramagos" at bounding box center [761, 13] width 63 height 17
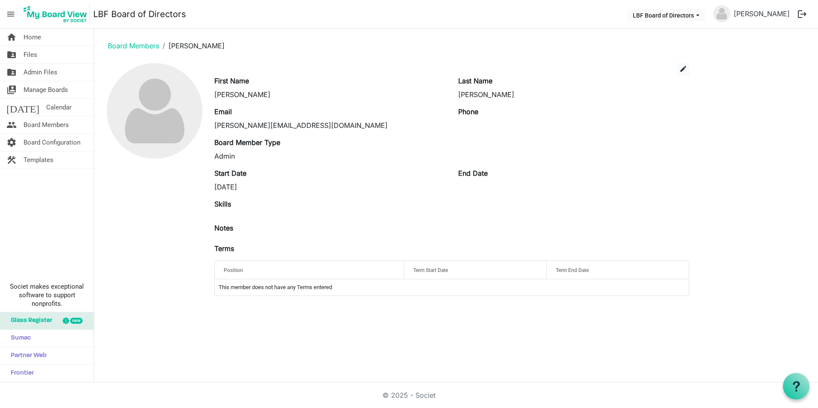
click at [798, 13] on button "logout" at bounding box center [802, 14] width 18 height 18
